Goal: Task Accomplishment & Management: Use online tool/utility

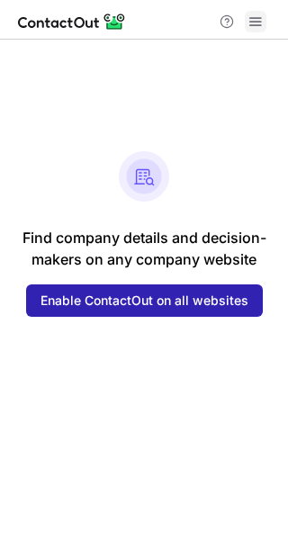
click at [258, 20] on span at bounding box center [255, 21] width 14 height 14
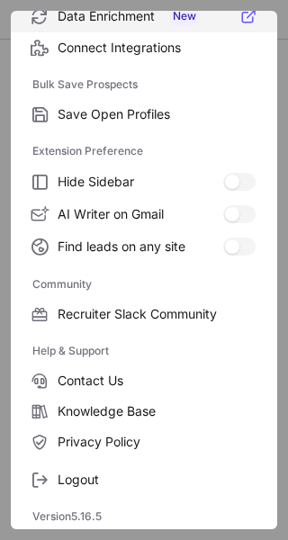
scroll to position [275, 0]
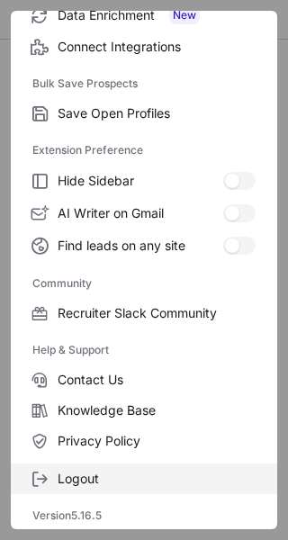
click at [94, 471] on span "Logout" at bounding box center [157, 479] width 198 height 16
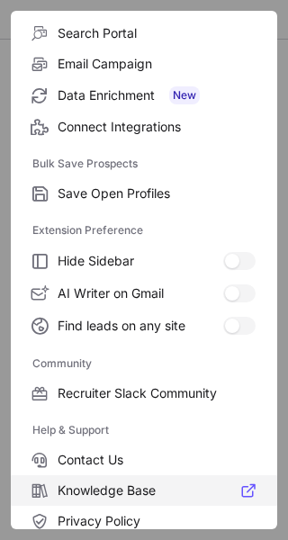
scroll to position [0, 0]
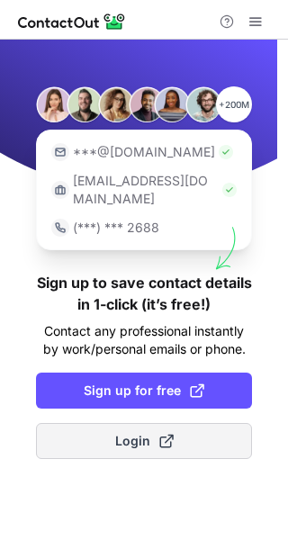
click at [114, 423] on button "Login" at bounding box center [144, 441] width 216 height 36
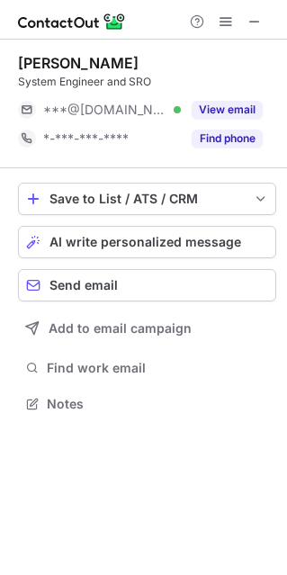
scroll to position [9, 9]
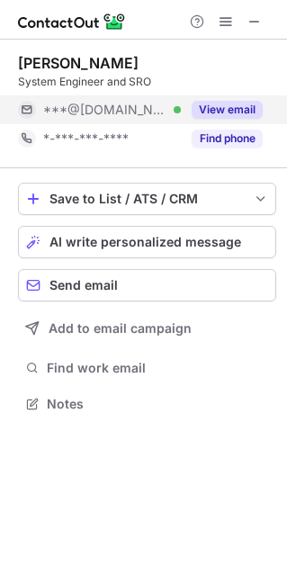
click at [230, 108] on button "View email" at bounding box center [227, 110] width 71 height 18
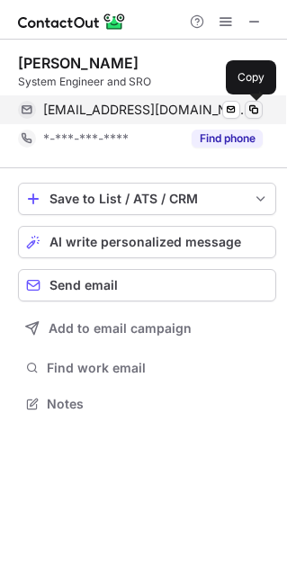
click at [256, 107] on span at bounding box center [254, 110] width 14 height 14
